Goal: Find specific page/section: Find specific page/section

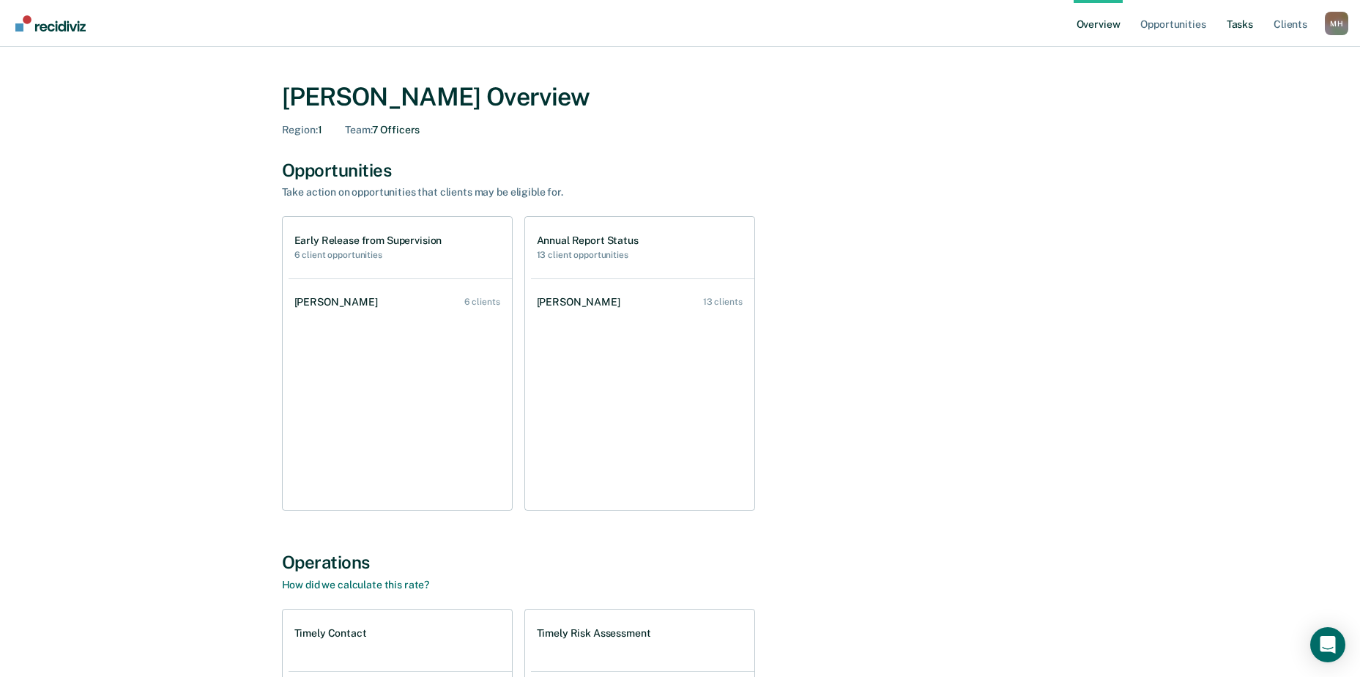
click at [1236, 28] on link "Tasks" at bounding box center [1240, 23] width 32 height 47
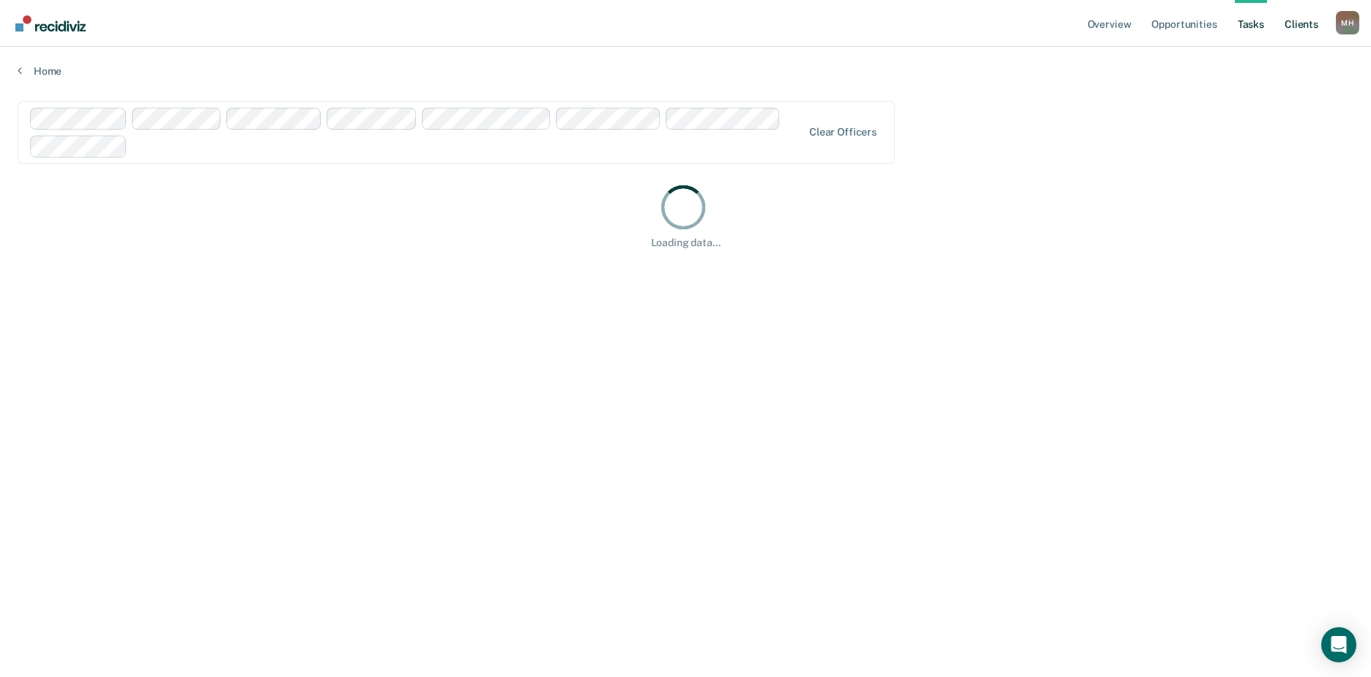
click at [1304, 23] on link "Client s" at bounding box center [1302, 23] width 40 height 47
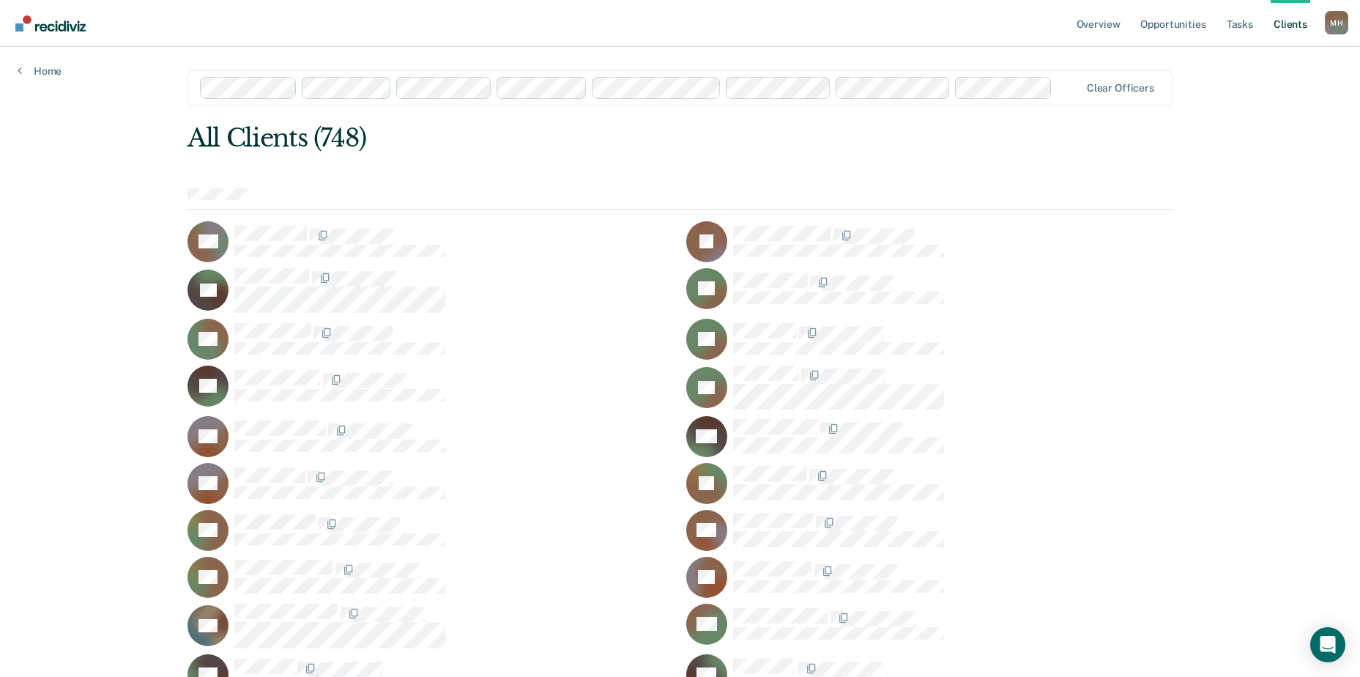
scroll to position [146, 0]
